Goal: Information Seeking & Learning: Compare options

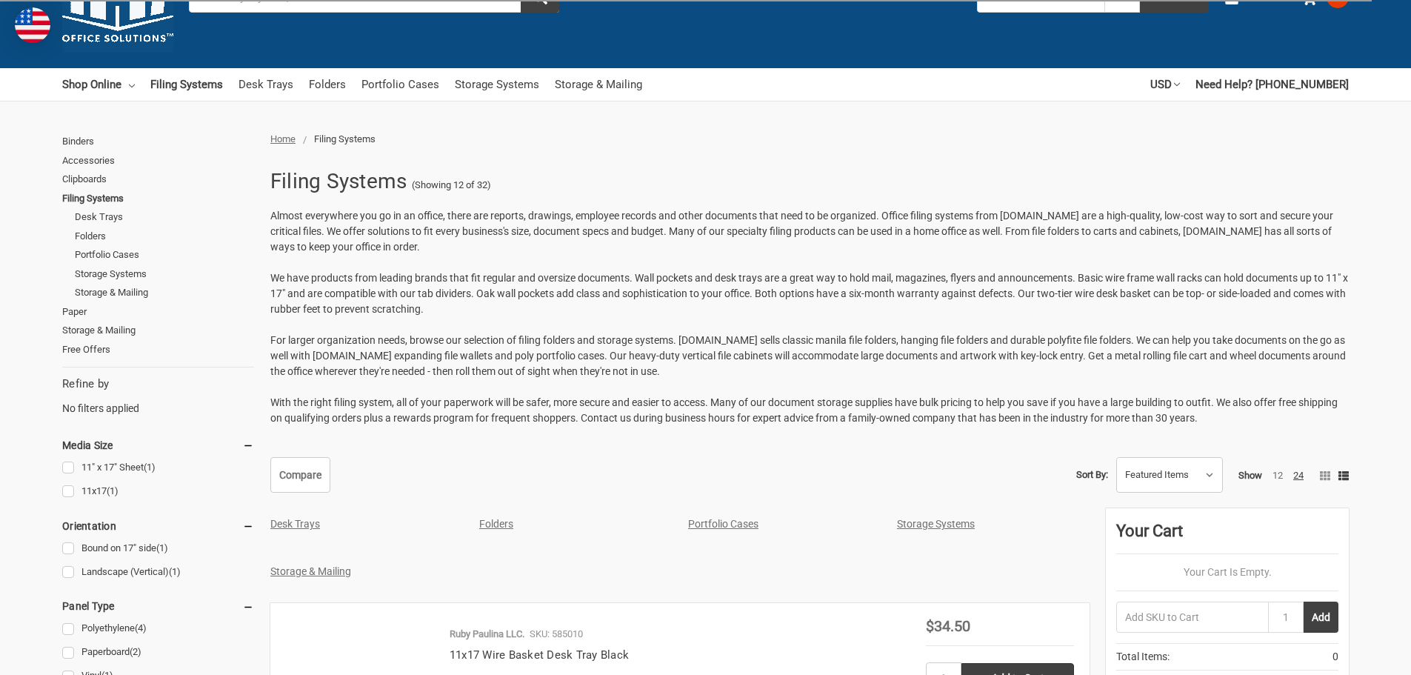
scroll to position [296, 0]
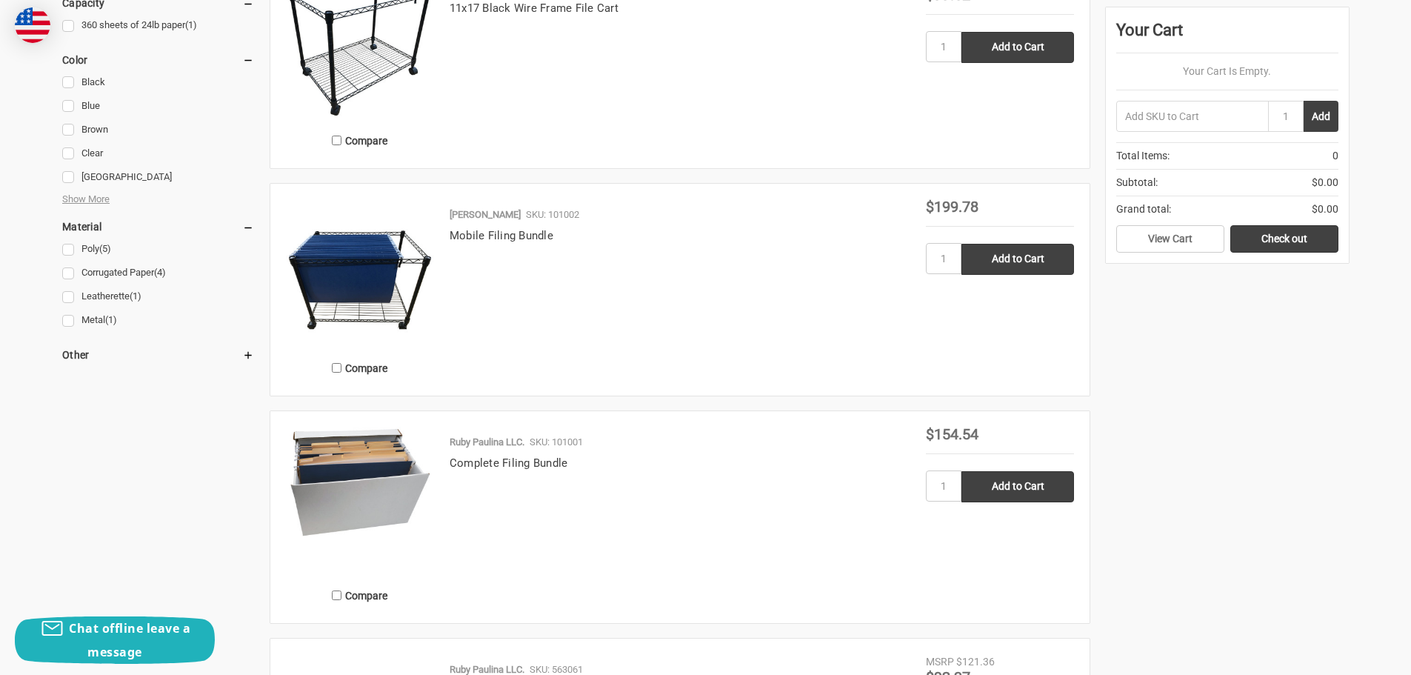
scroll to position [1037, 0]
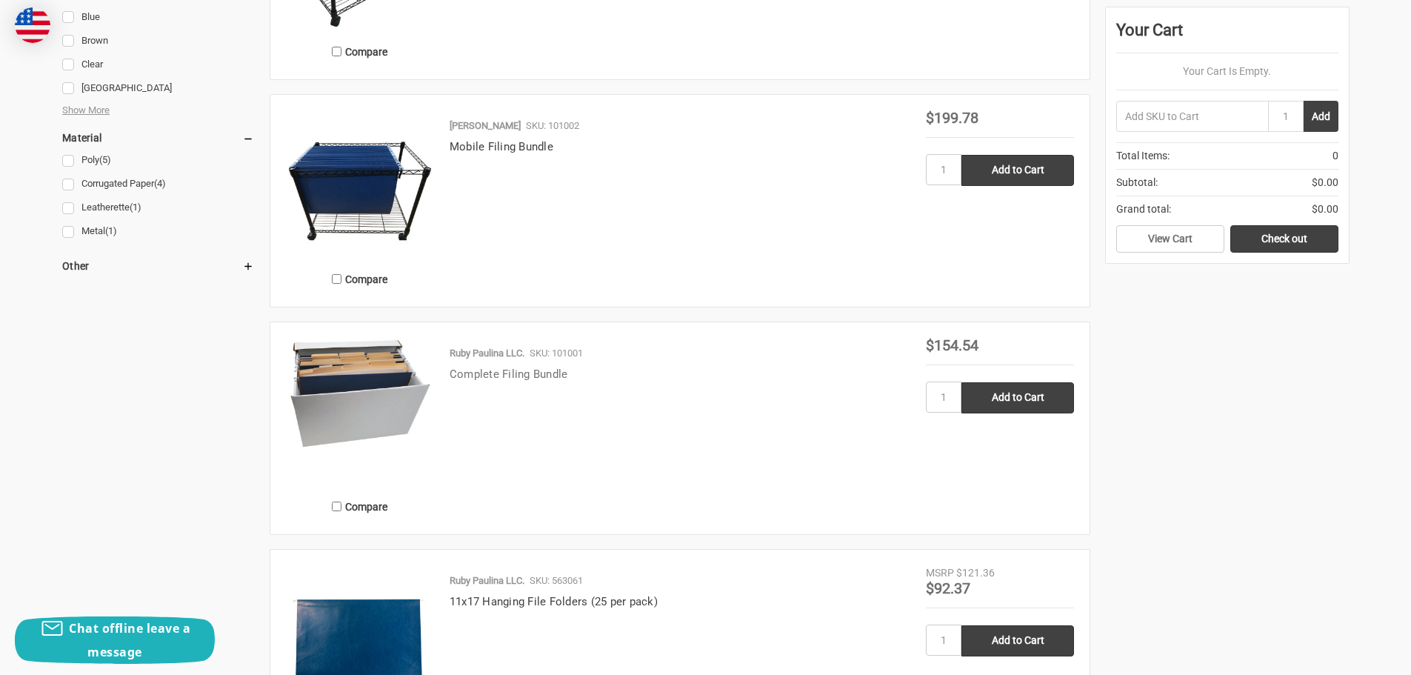
click at [478, 367] on link "Complete Filing Bundle" at bounding box center [509, 373] width 119 height 13
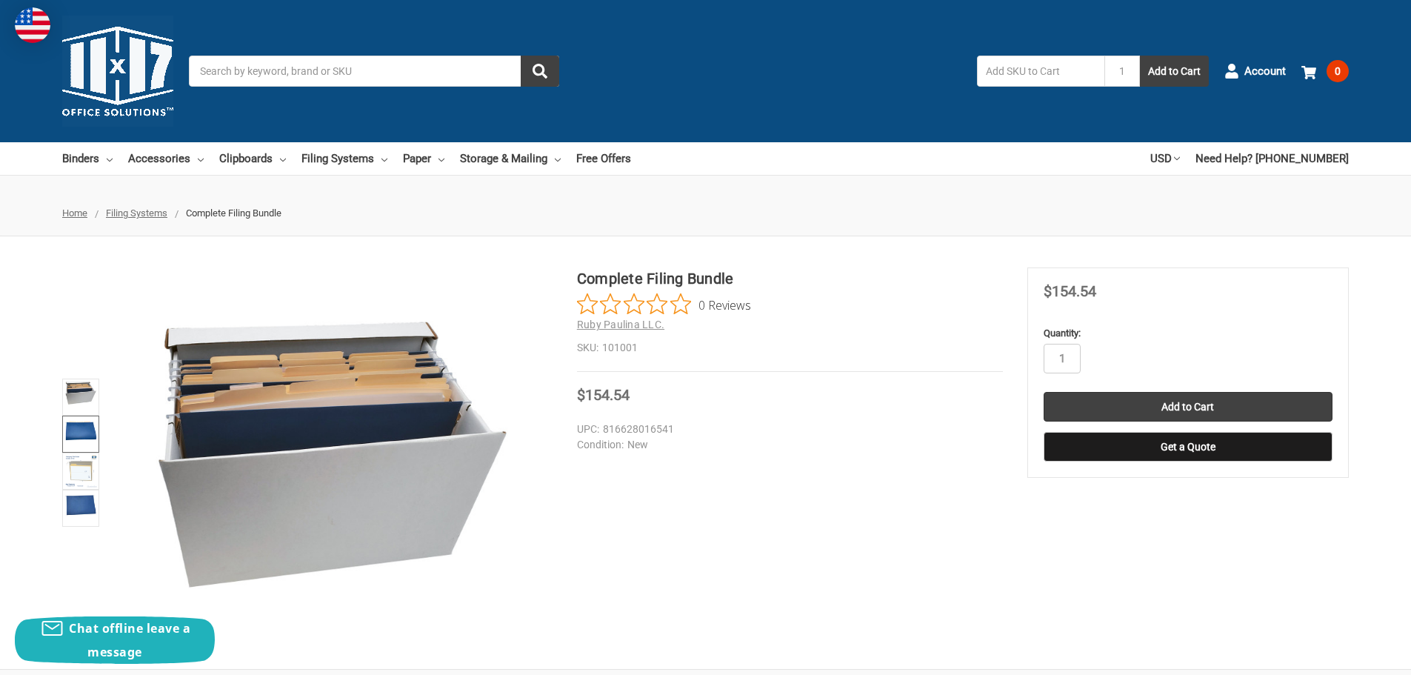
click at [91, 426] on img at bounding box center [80, 430] width 33 height 24
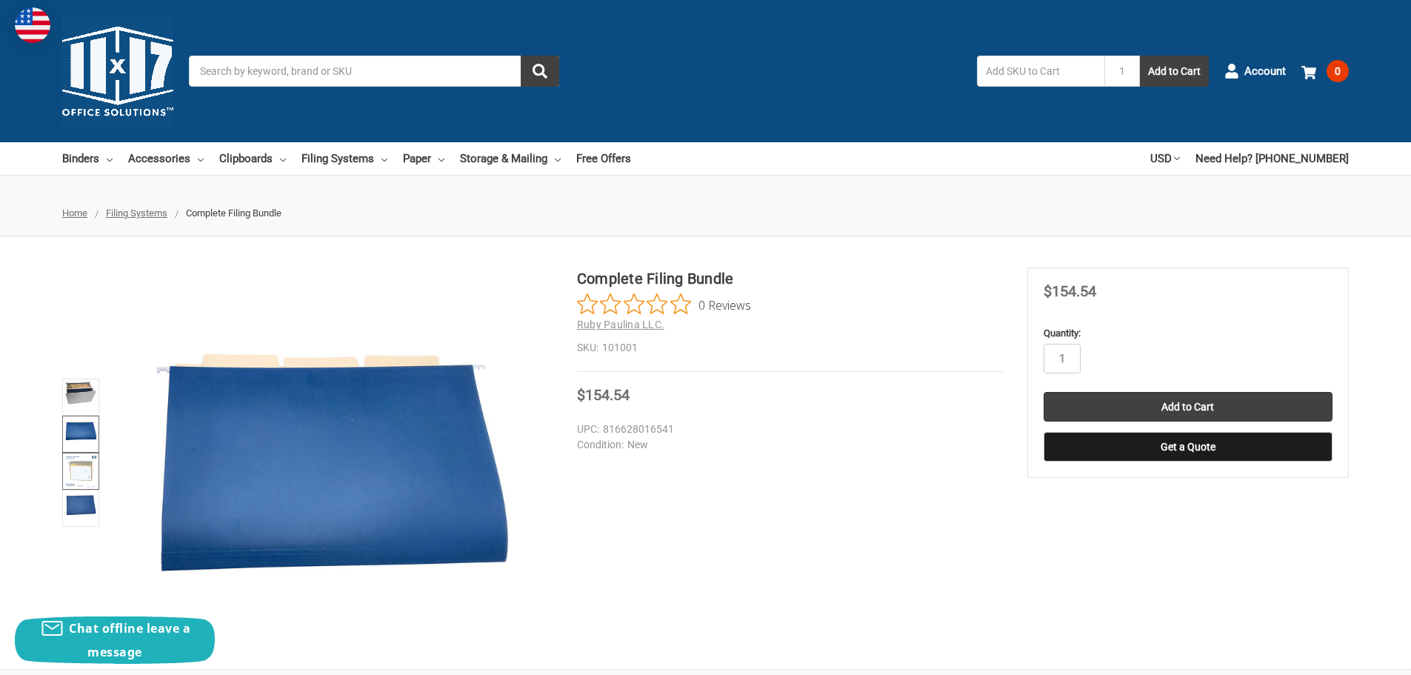
click at [73, 464] on img at bounding box center [80, 471] width 33 height 33
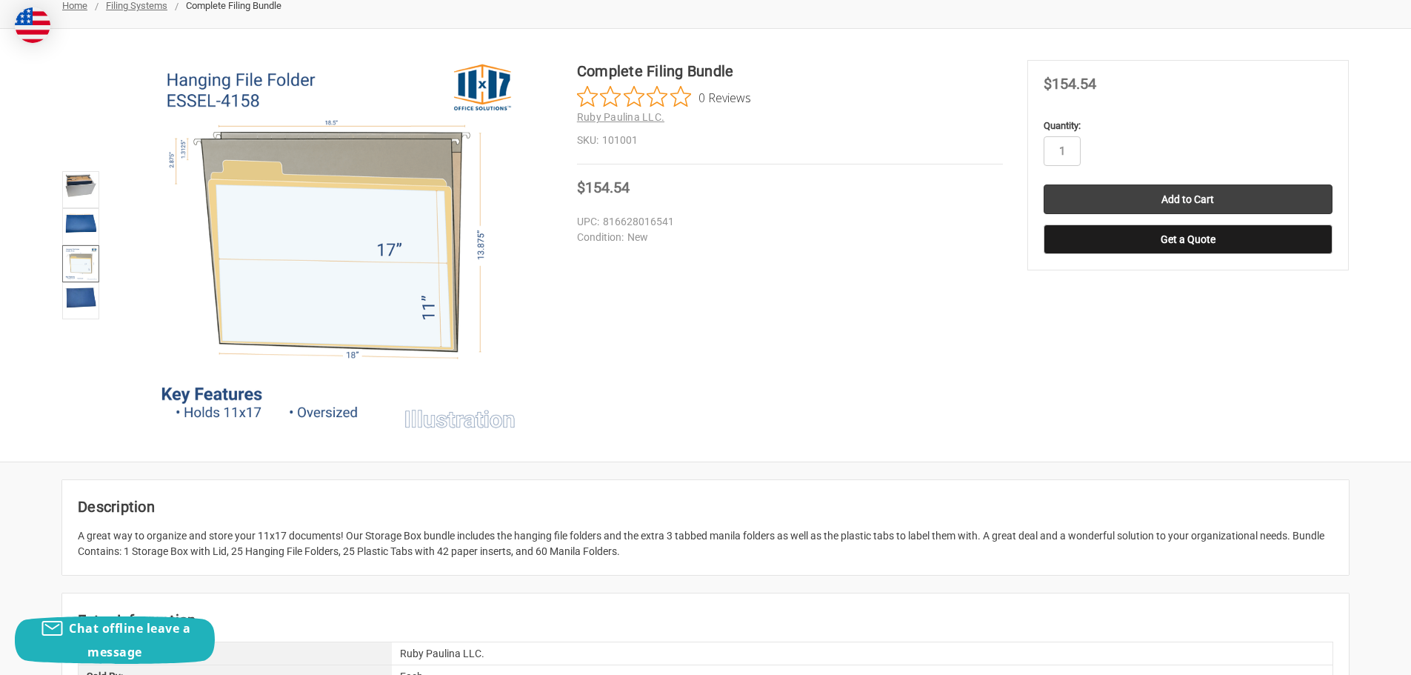
scroll to position [222, 0]
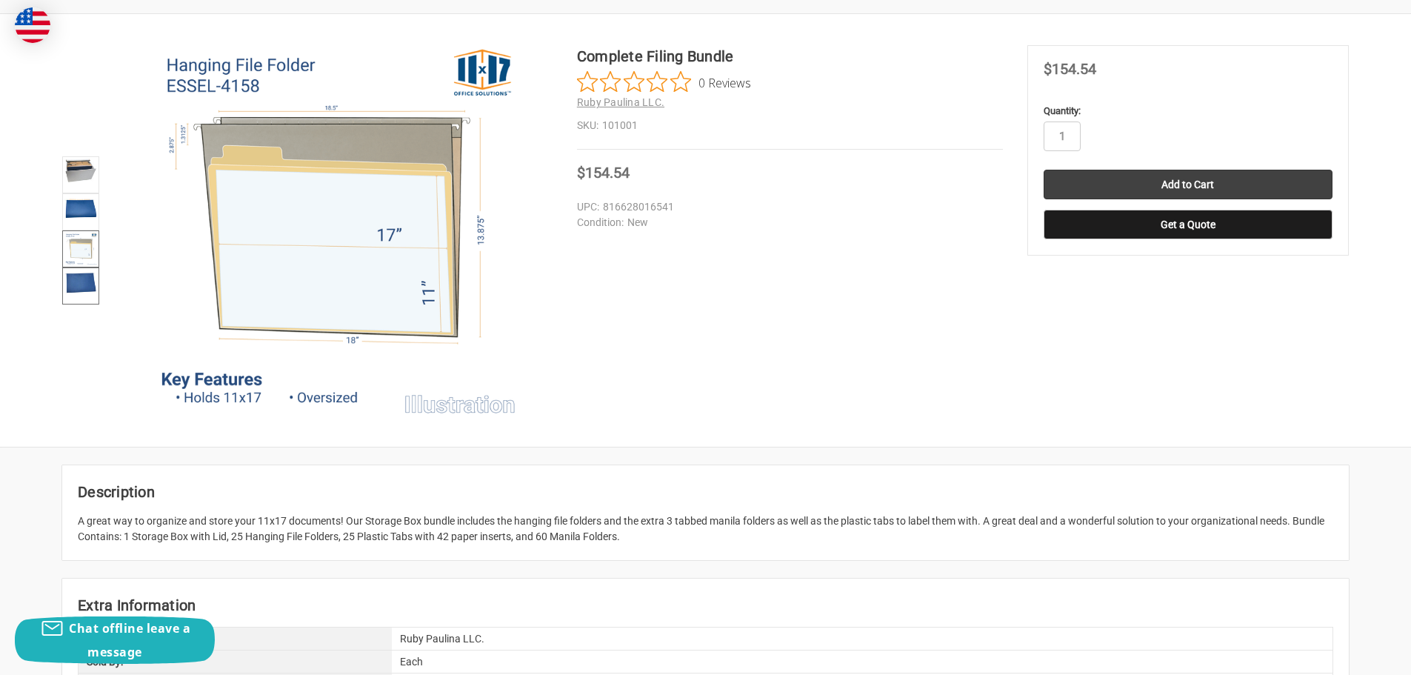
click at [76, 282] on img at bounding box center [80, 282] width 33 height 25
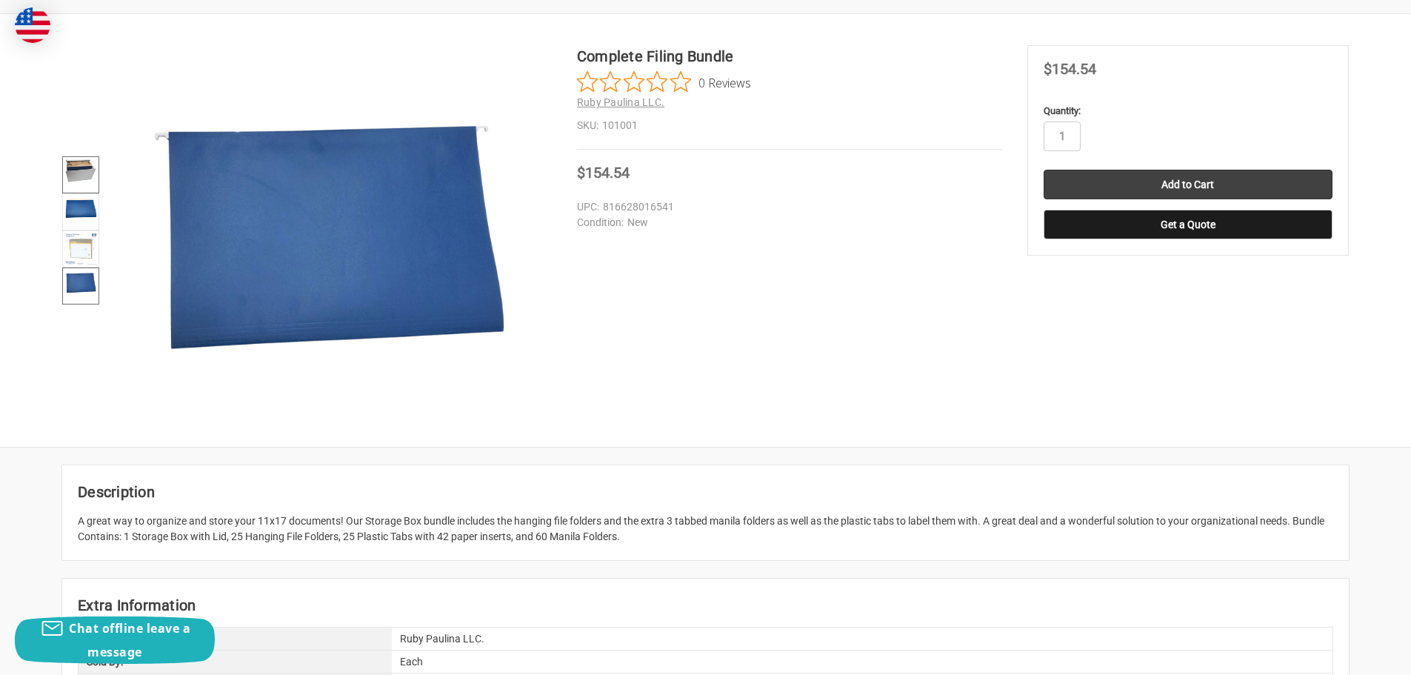
click at [76, 169] on img at bounding box center [80, 171] width 33 height 24
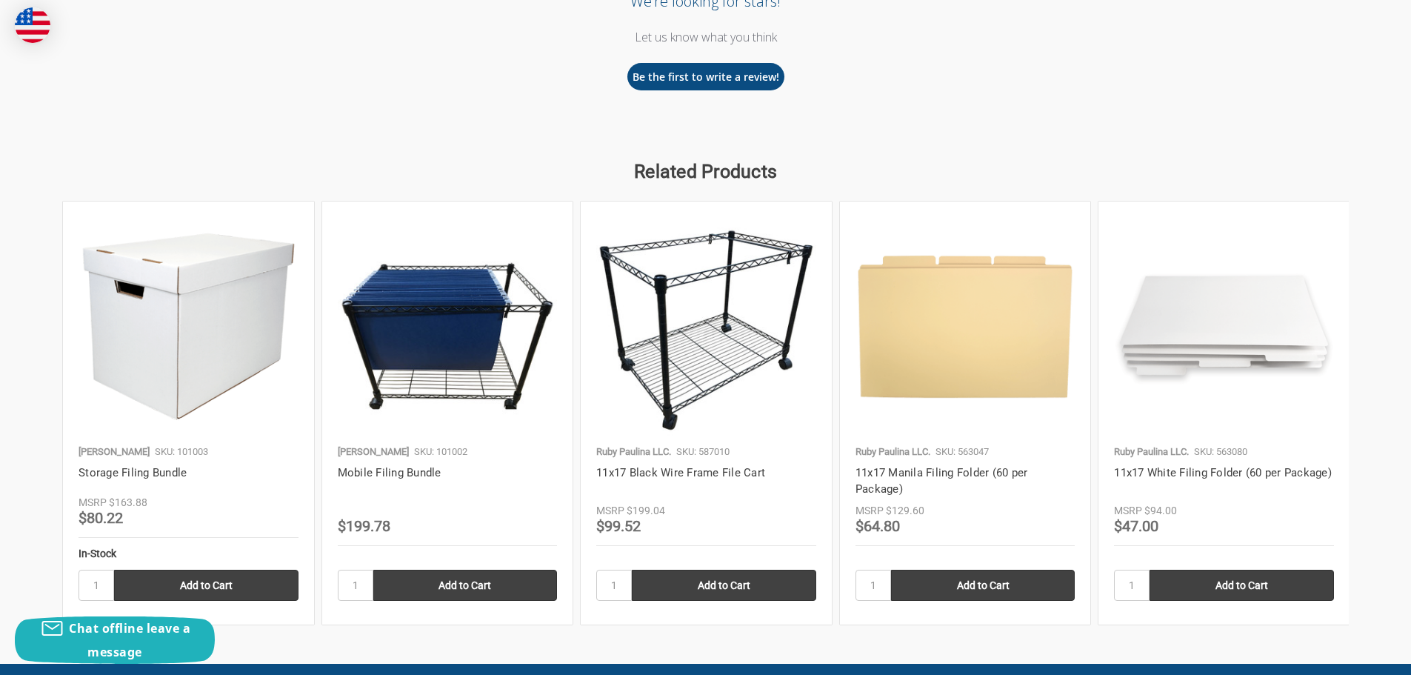
scroll to position [1407, 0]
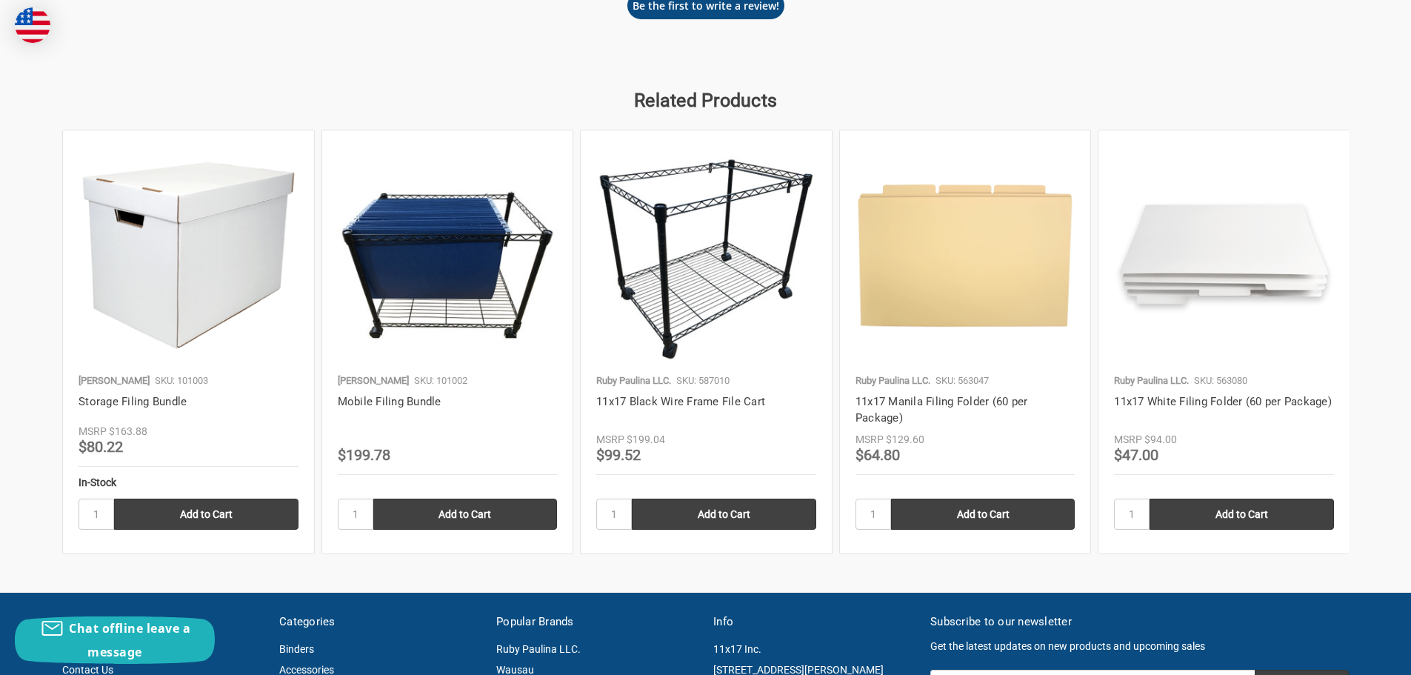
drag, startPoint x: 163, startPoint y: 298, endPoint x: 190, endPoint y: 348, distance: 57.3
click at [163, 298] on img at bounding box center [189, 256] width 220 height 220
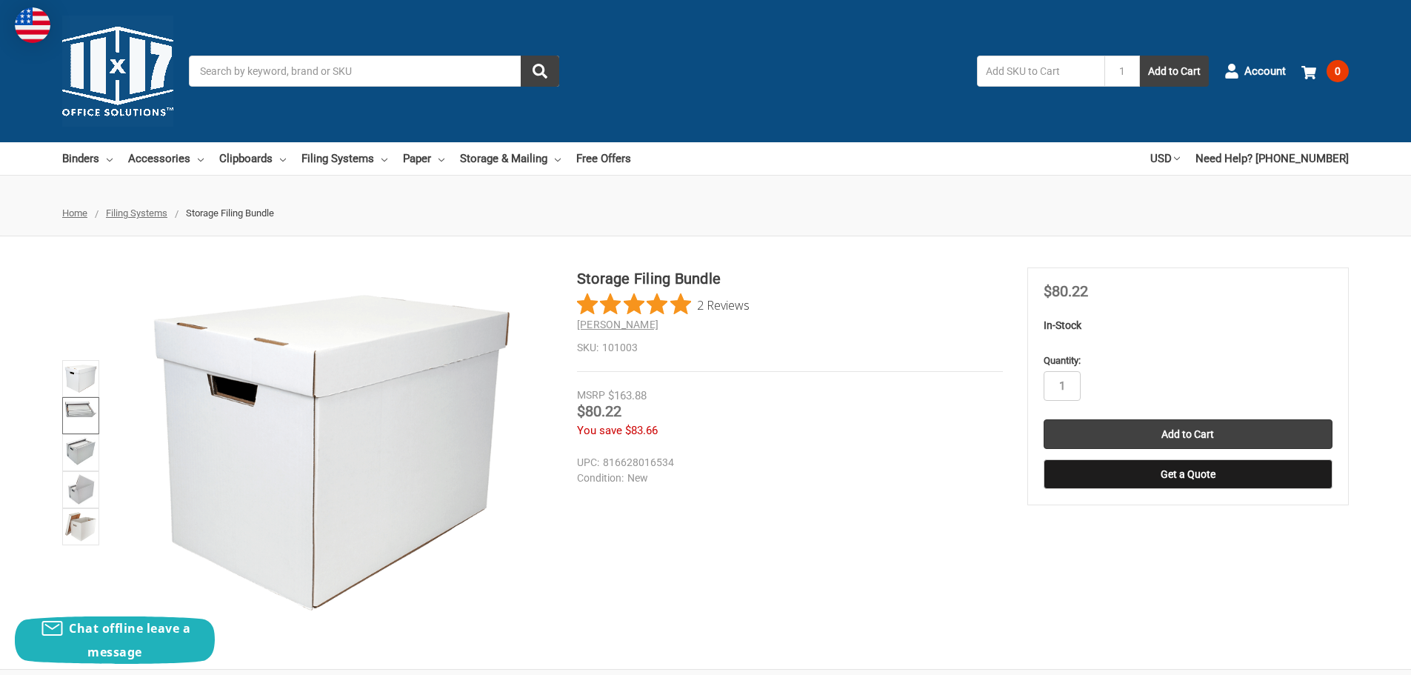
click at [79, 403] on img at bounding box center [80, 408] width 33 height 18
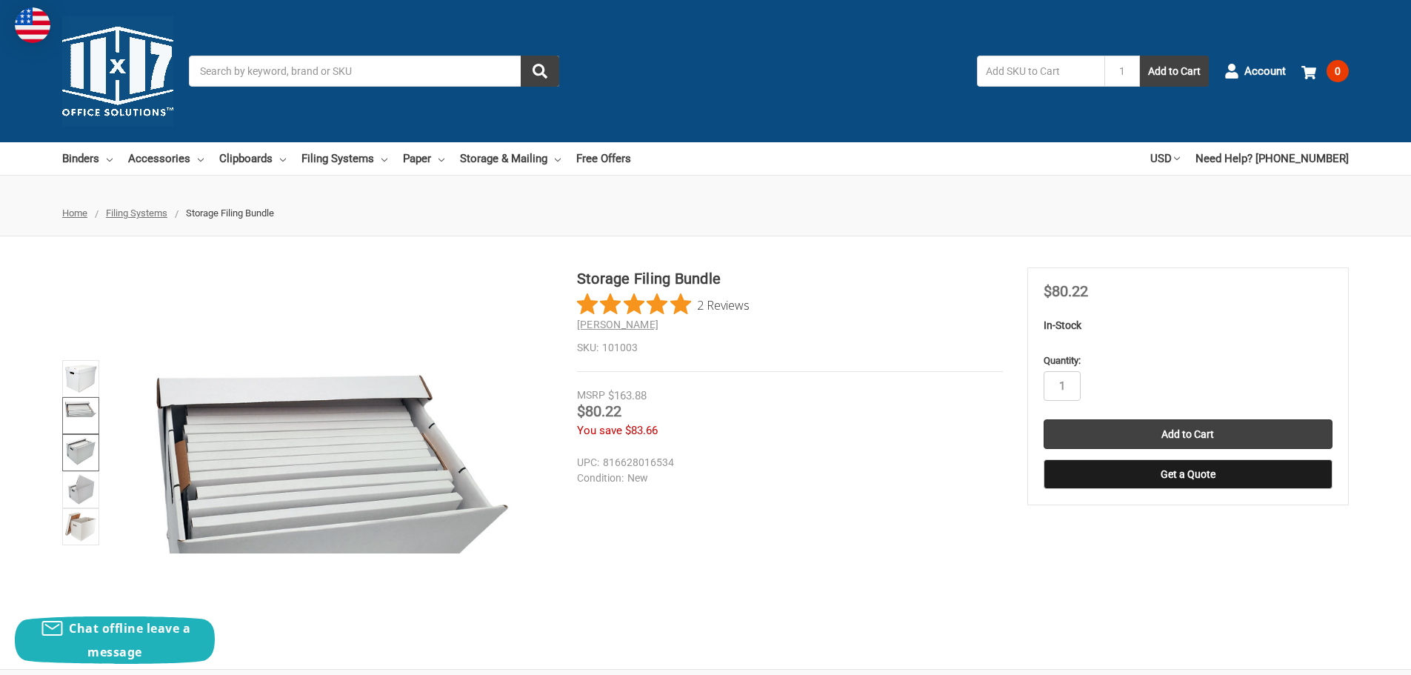
click at [87, 441] on img at bounding box center [80, 451] width 33 height 30
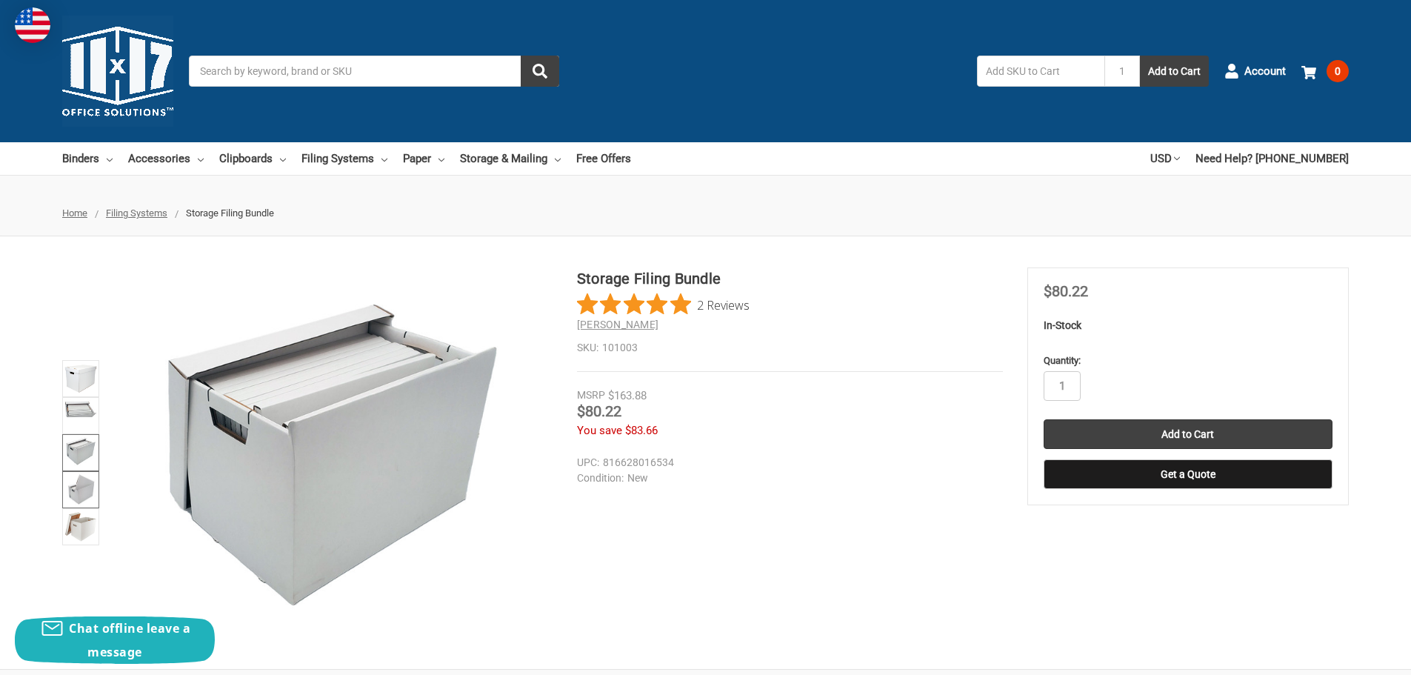
click at [80, 484] on img at bounding box center [80, 489] width 29 height 33
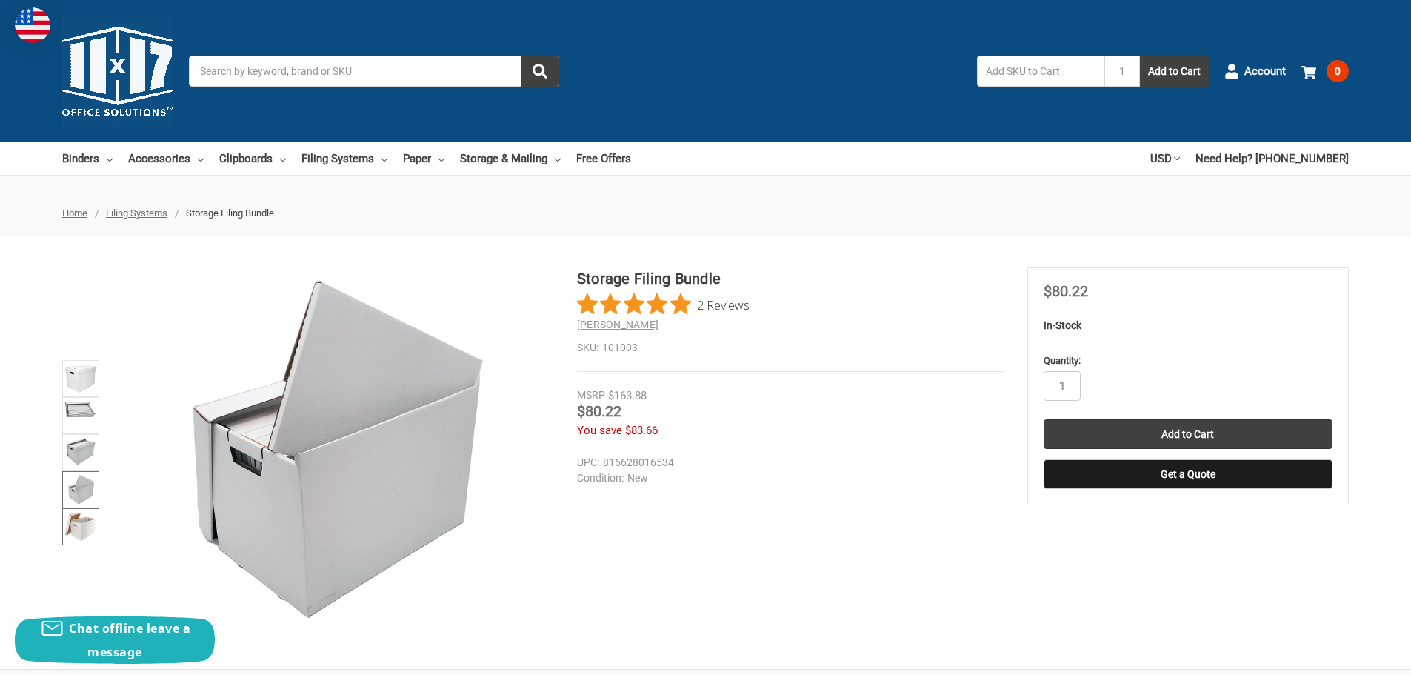
click at [82, 530] on img at bounding box center [80, 526] width 33 height 33
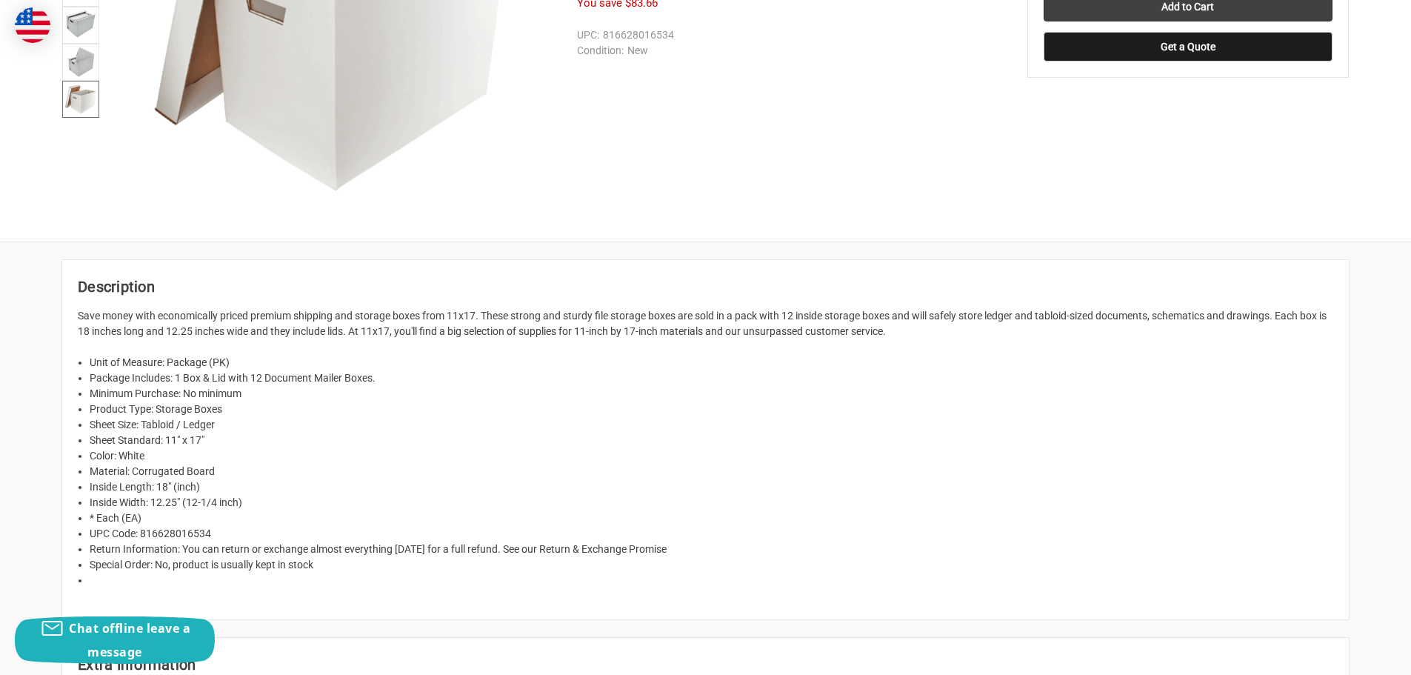
scroll to position [148, 0]
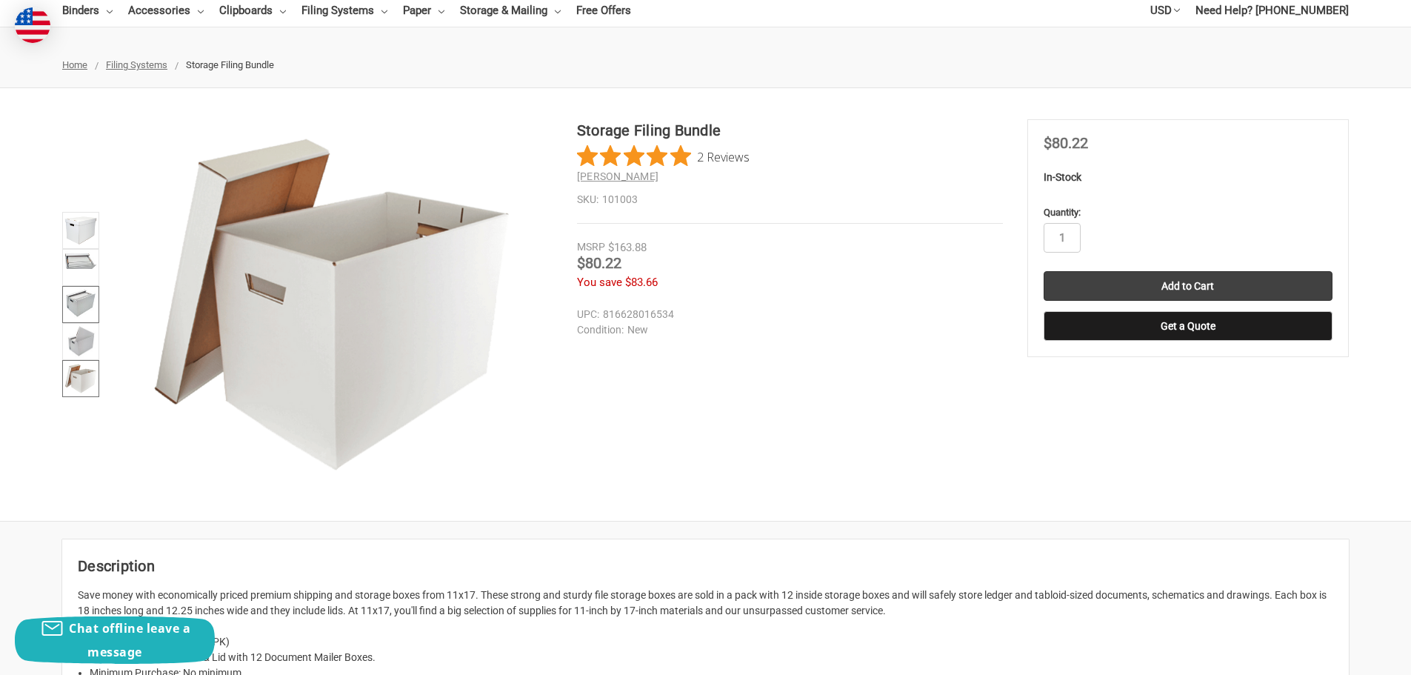
click at [87, 307] on img at bounding box center [80, 303] width 33 height 30
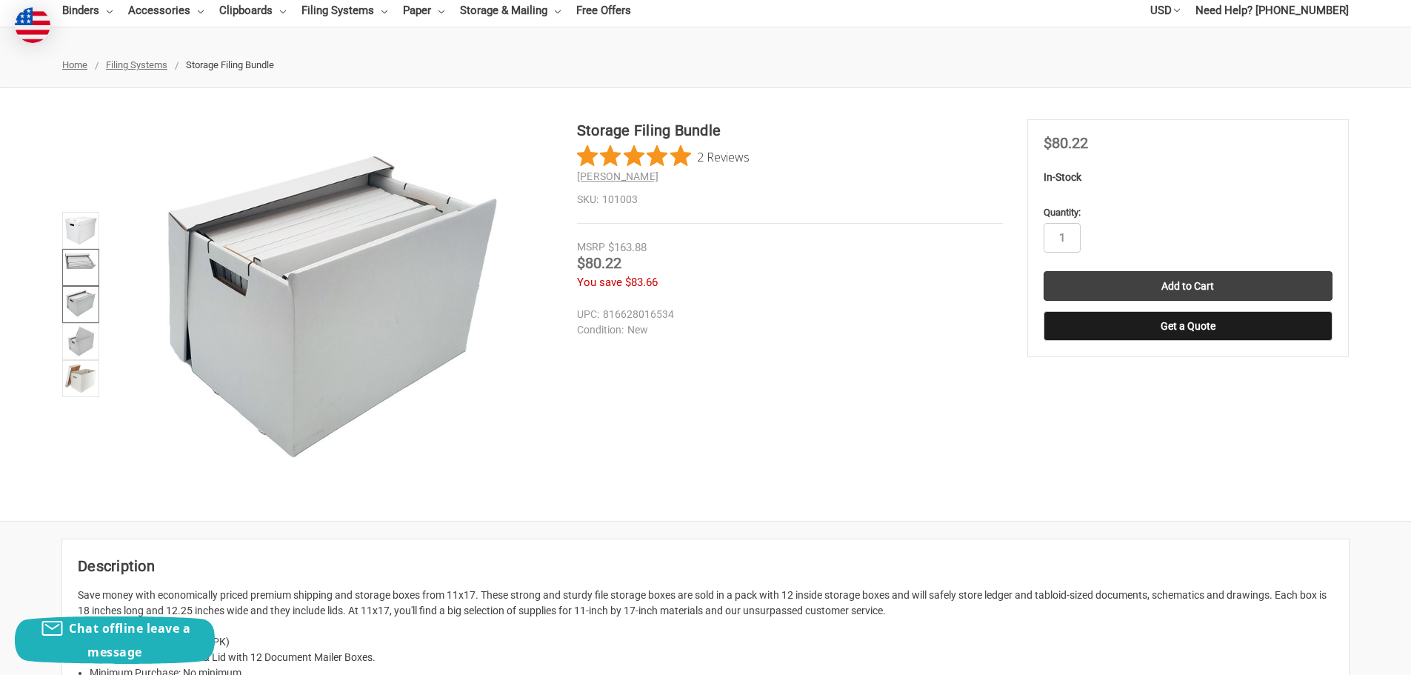
click at [79, 267] on img at bounding box center [80, 260] width 33 height 18
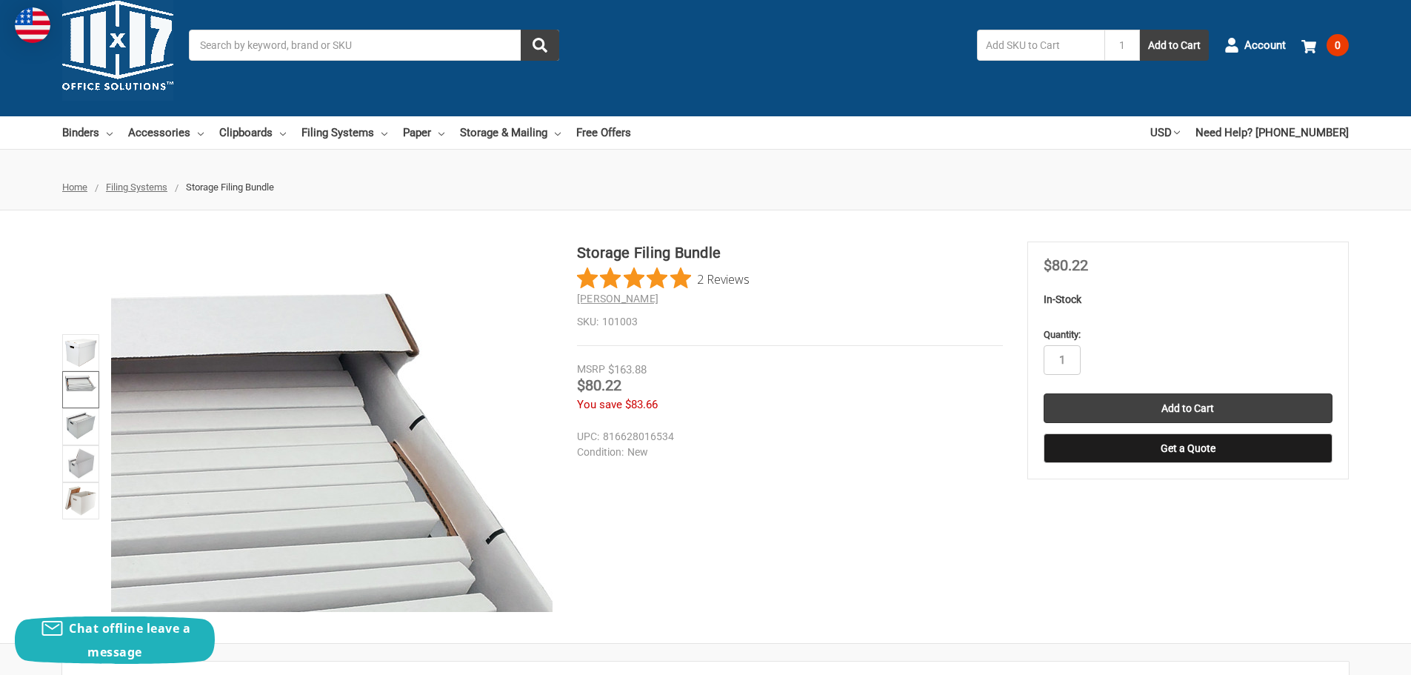
scroll to position [0, 0]
